Goal: Task Accomplishment & Management: Manage account settings

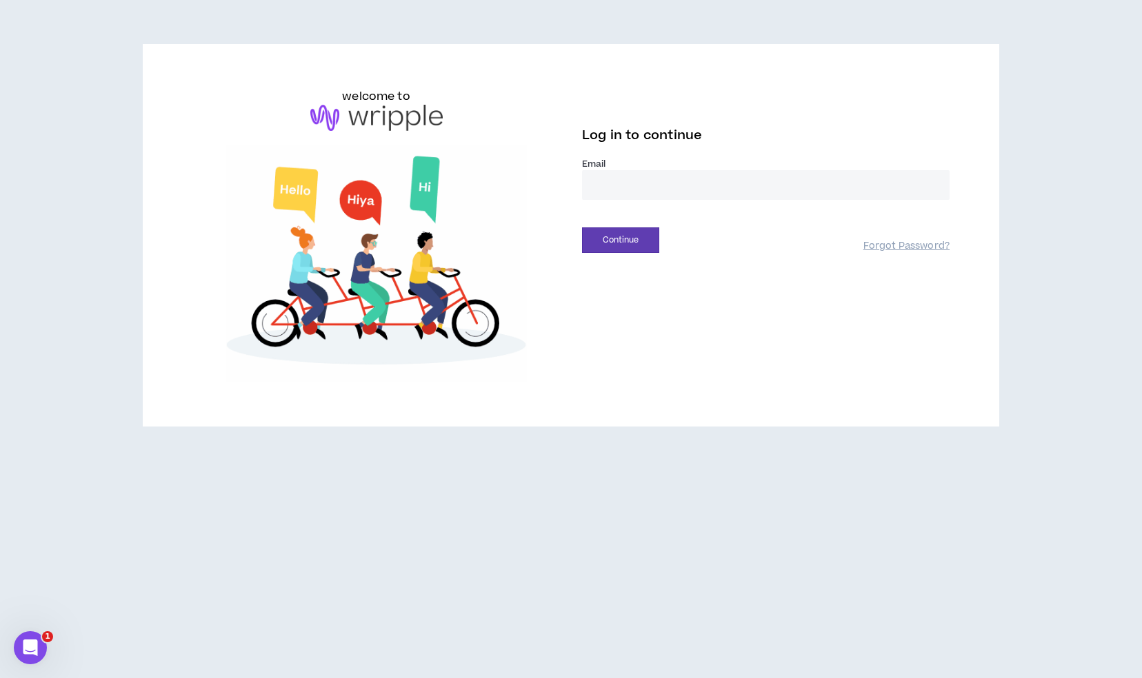
click at [644, 191] on input "email" at bounding box center [765, 185] width 367 height 30
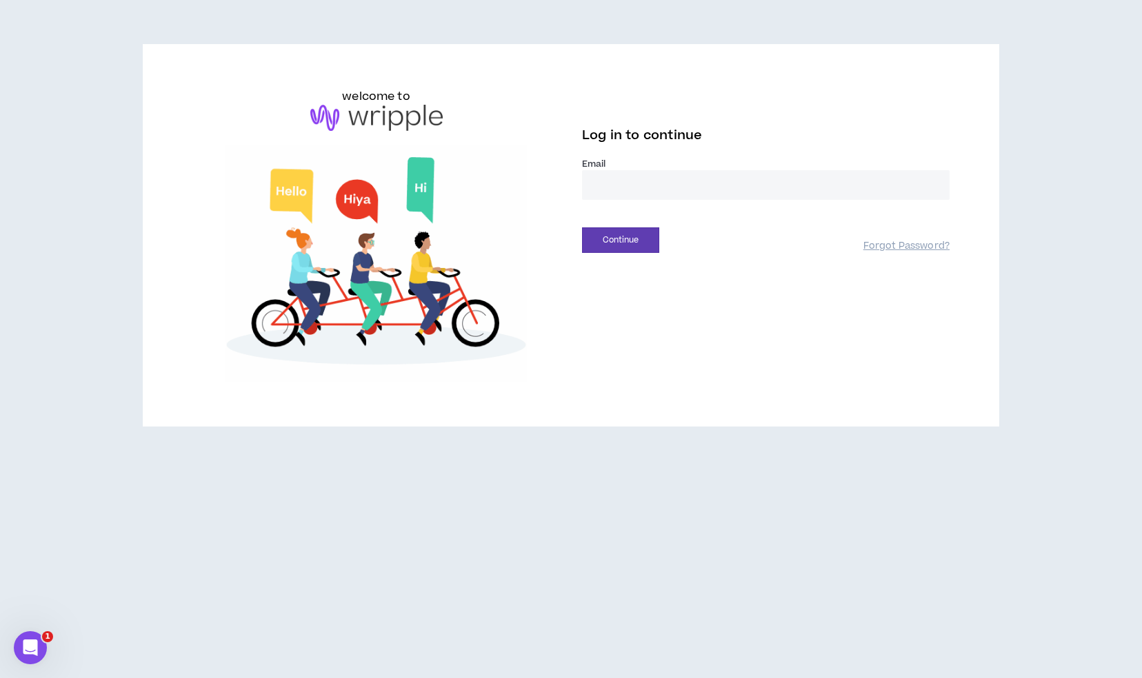
type input "**********"
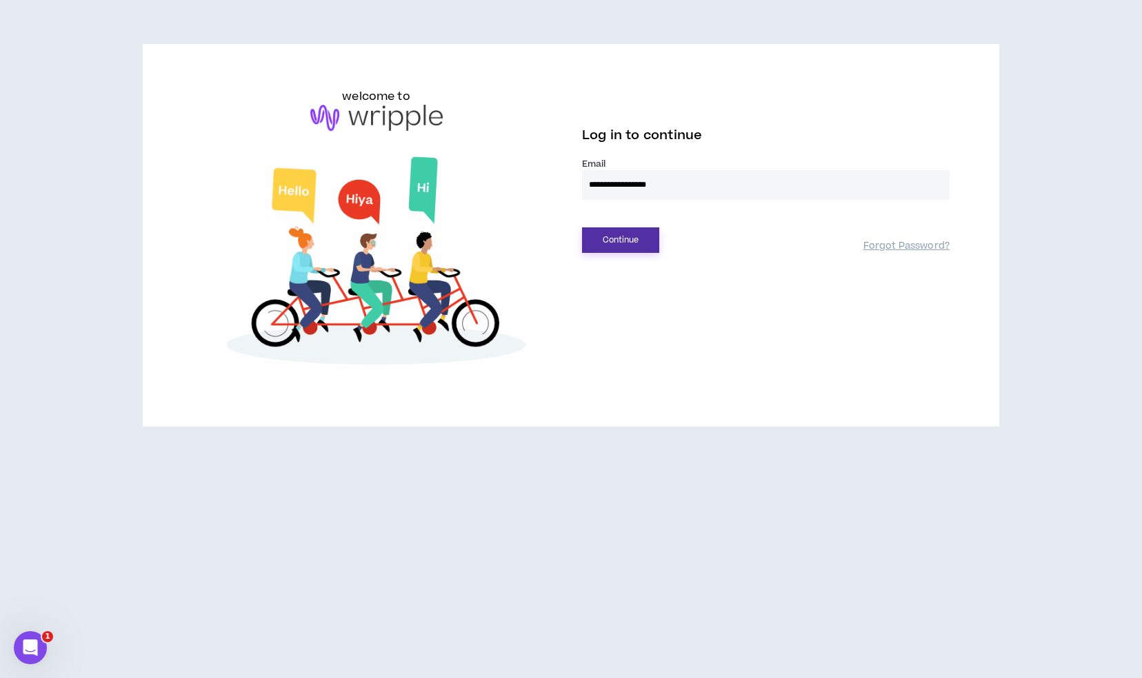
click at [615, 247] on button "Continue" at bounding box center [620, 240] width 77 height 26
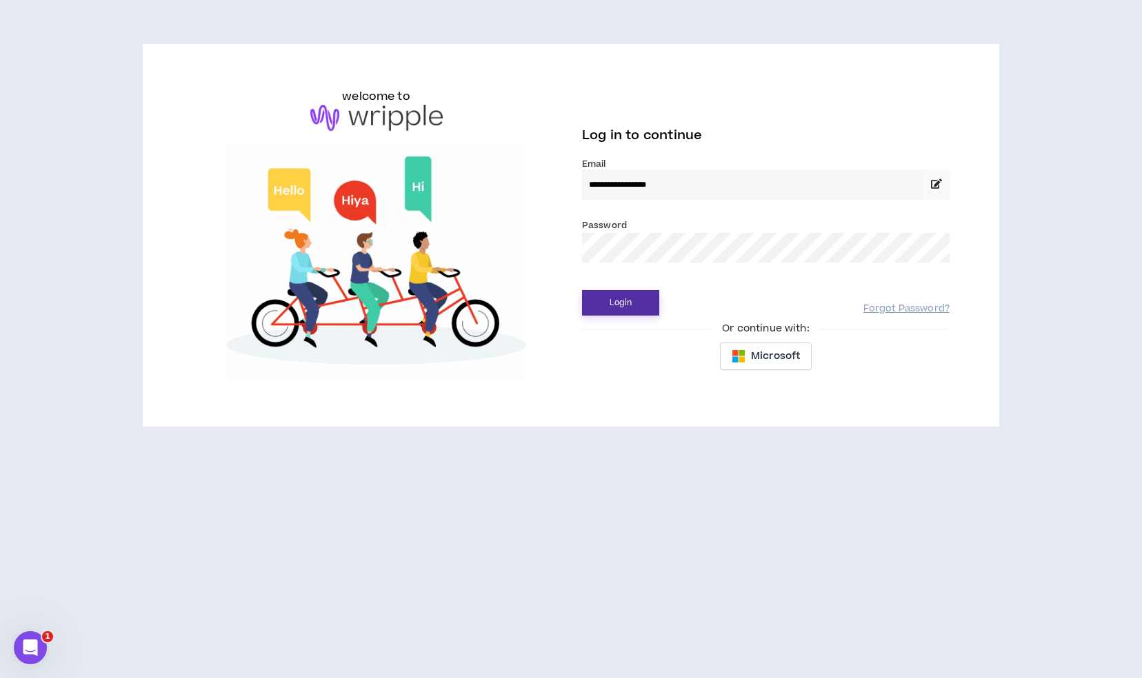
click at [627, 302] on button "Login" at bounding box center [620, 303] width 77 height 26
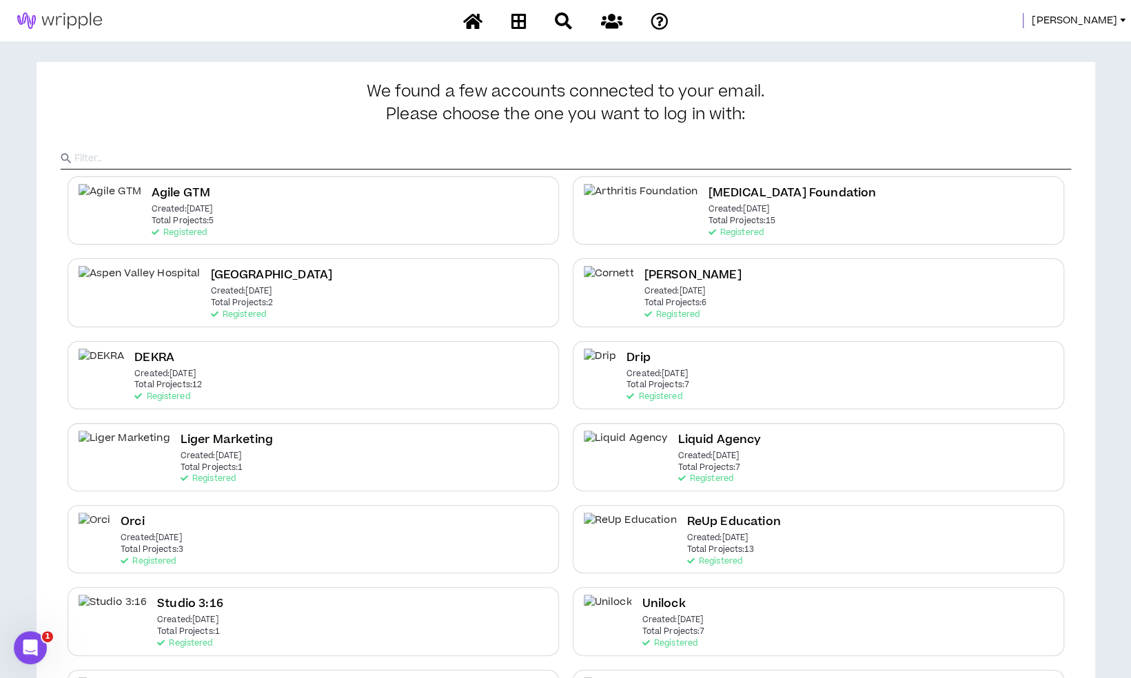
click at [1100, 22] on span "Mason" at bounding box center [1074, 20] width 85 height 15
click at [1049, 40] on link "System Admin Portal" at bounding box center [1060, 47] width 125 height 21
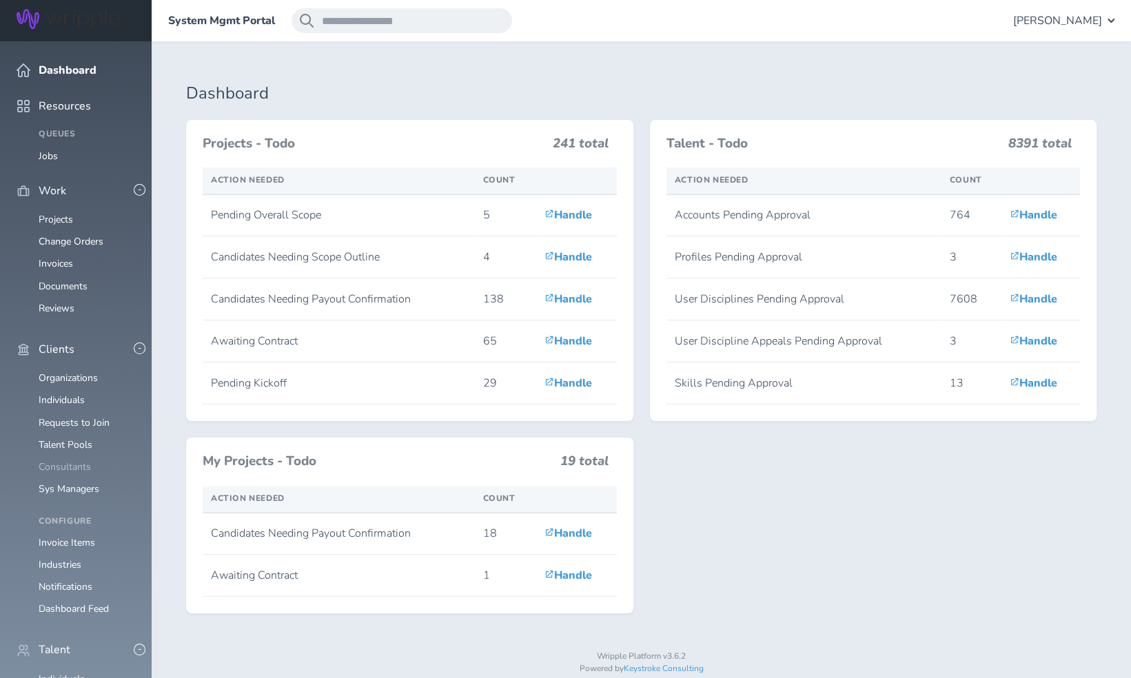
click at [65, 460] on link "Consultants" at bounding box center [65, 466] width 52 height 13
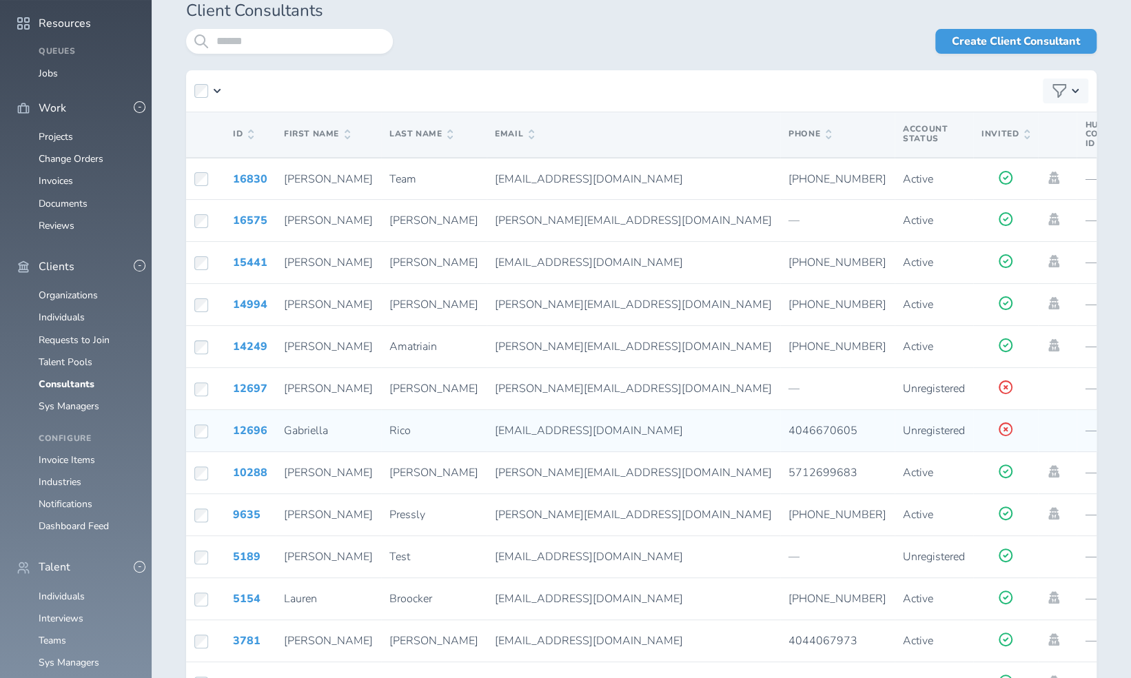
scroll to position [87, 0]
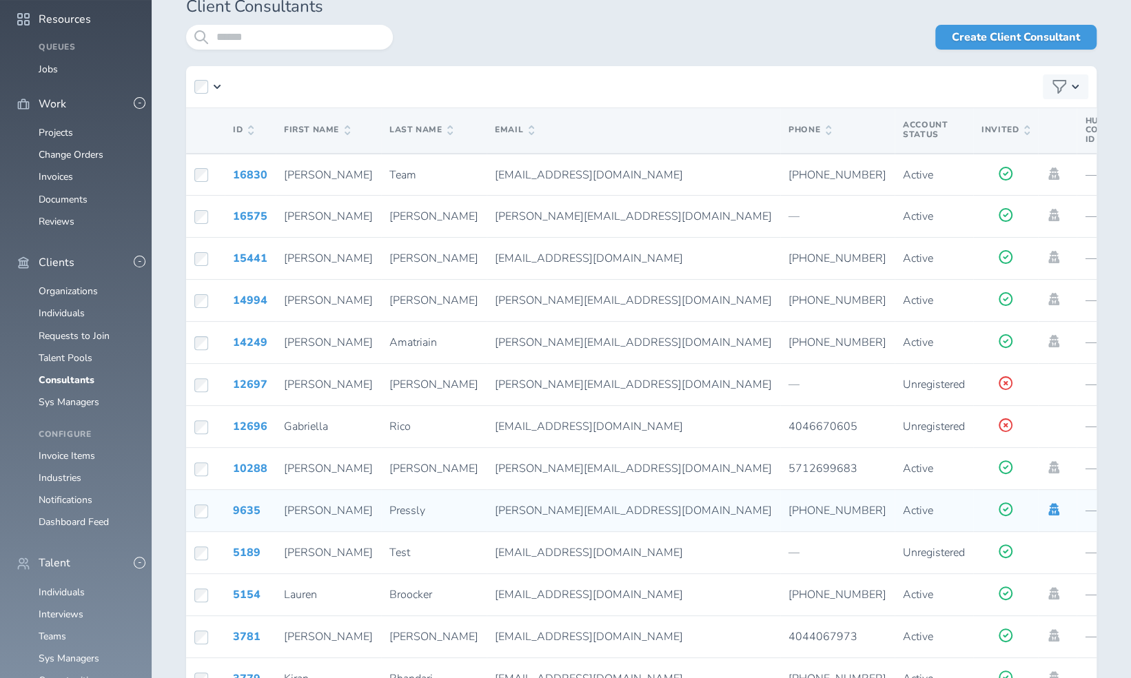
click at [1049, 509] on icon at bounding box center [1054, 509] width 11 height 12
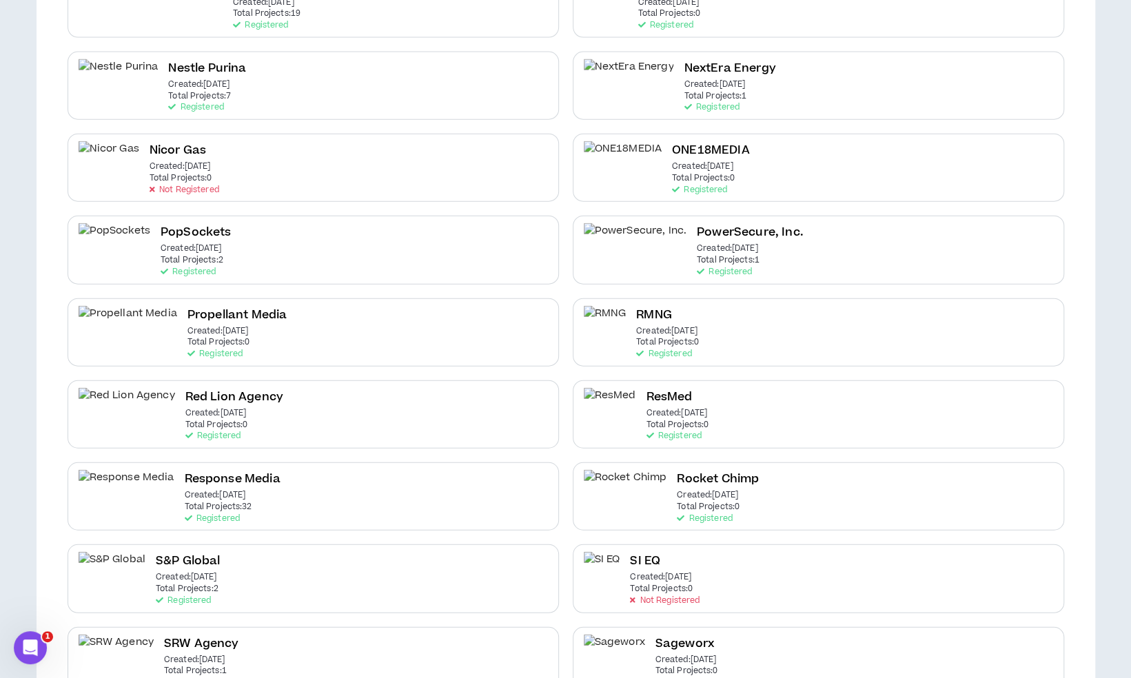
scroll to position [2016, 0]
click at [307, 494] on div "Response Media Created: [DATE] Total Projects: 32 Registered" at bounding box center [314, 496] width 492 height 68
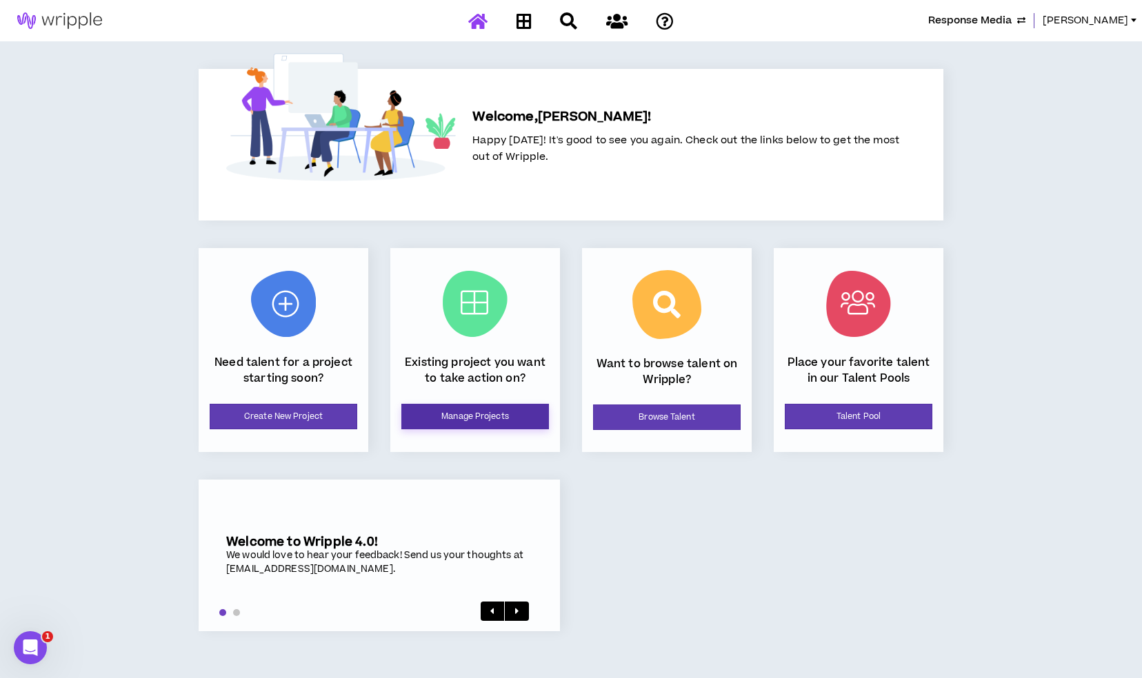
click at [501, 418] on link "Manage Projects" at bounding box center [475, 417] width 148 height 26
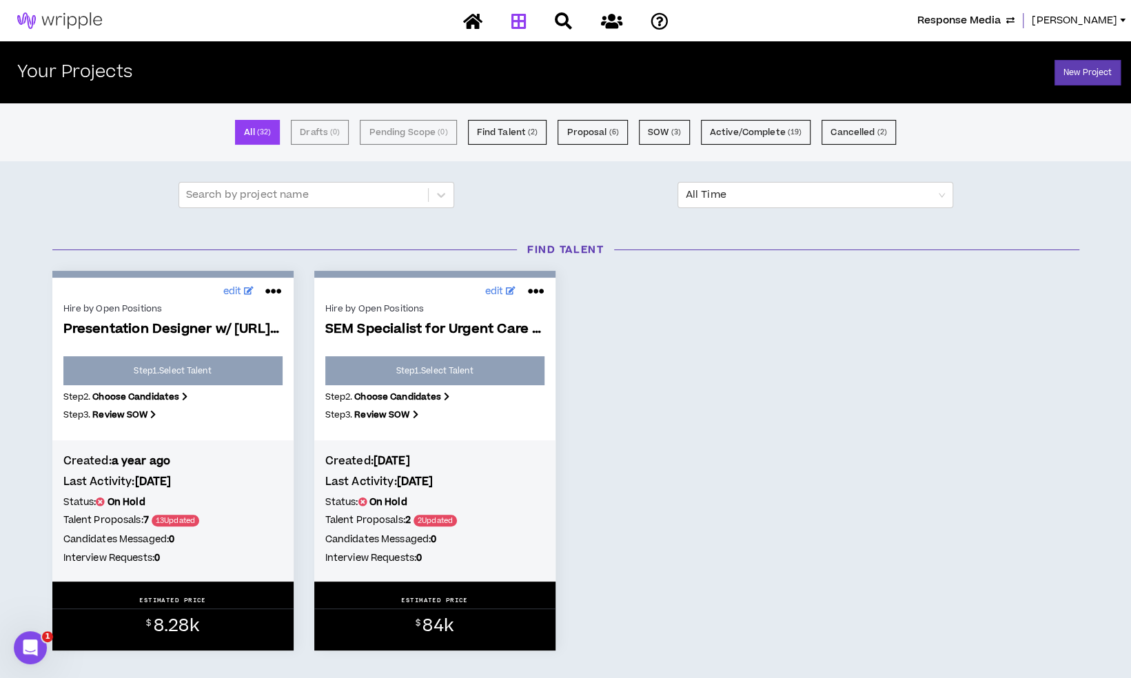
click at [1001, 19] on span "Response Media" at bounding box center [959, 20] width 83 height 15
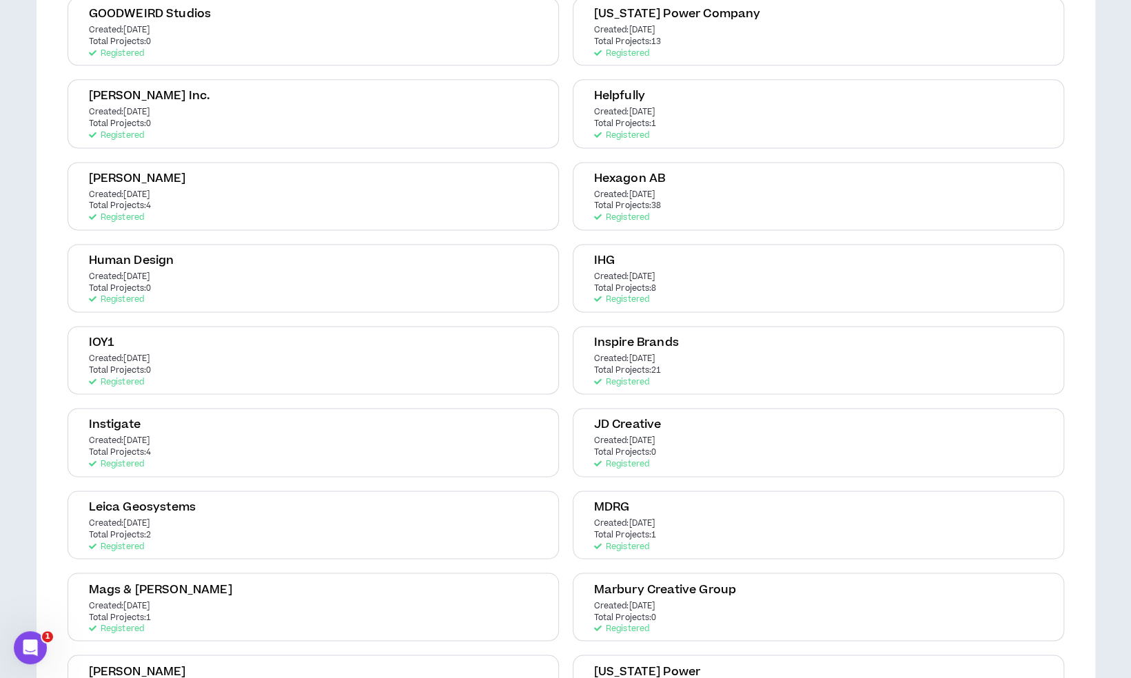
scroll to position [1164, 0]
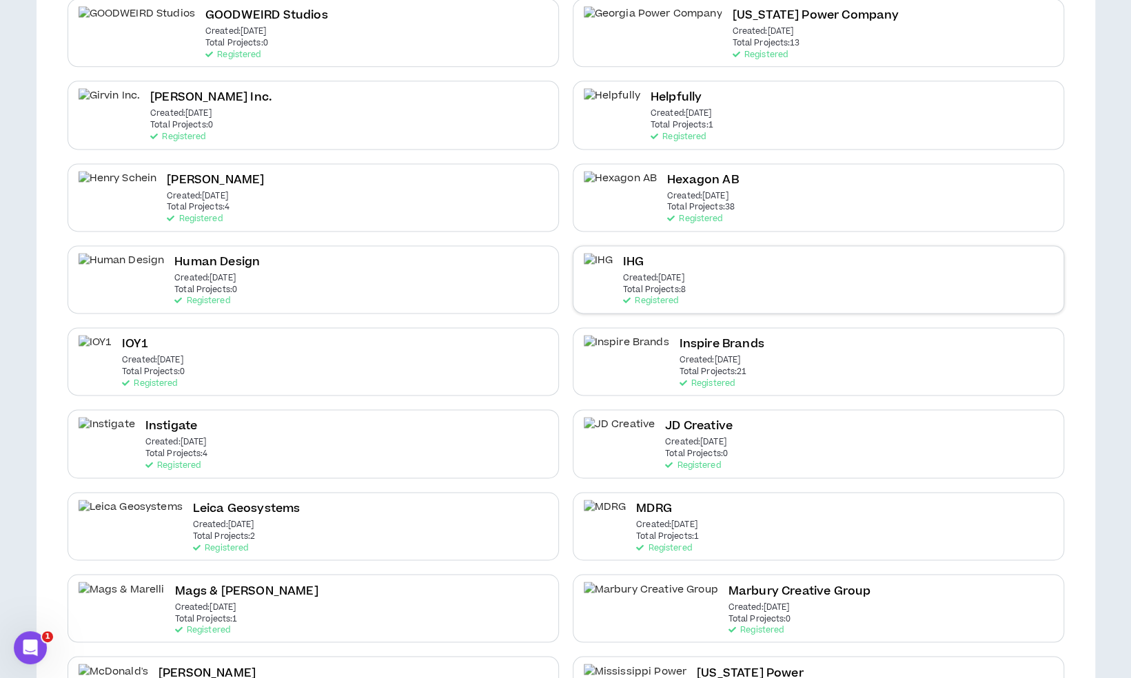
click at [662, 285] on p "Total Projects: 8" at bounding box center [654, 290] width 63 height 10
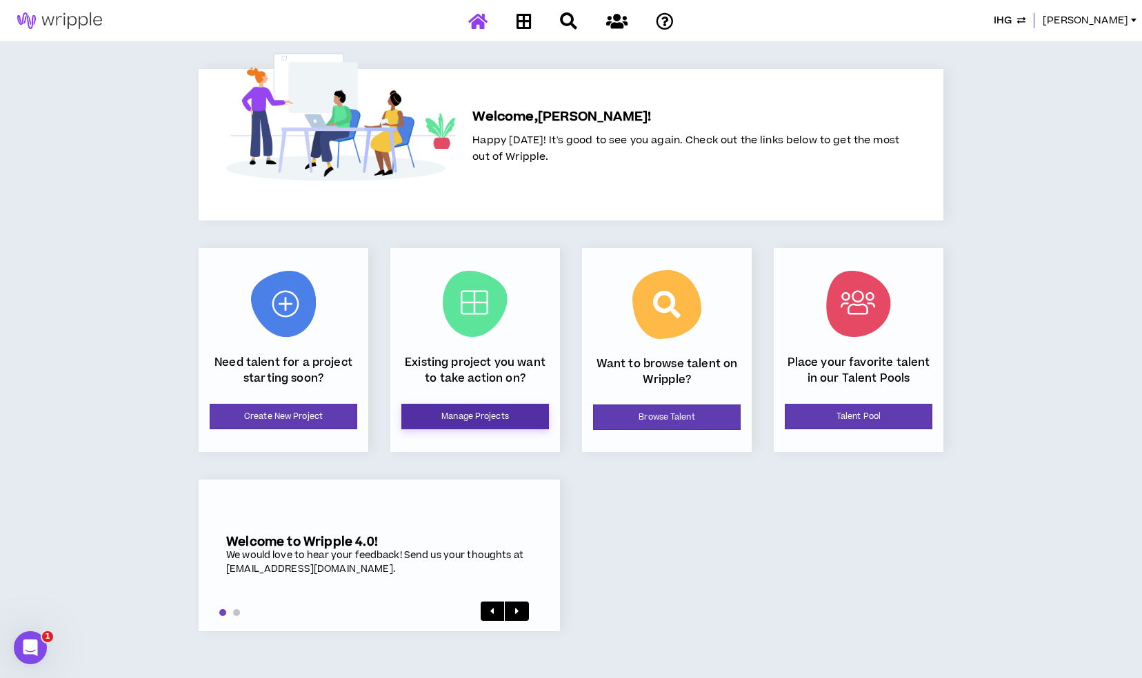
click at [456, 418] on link "Manage Projects" at bounding box center [475, 417] width 148 height 26
